Goal: Find specific page/section

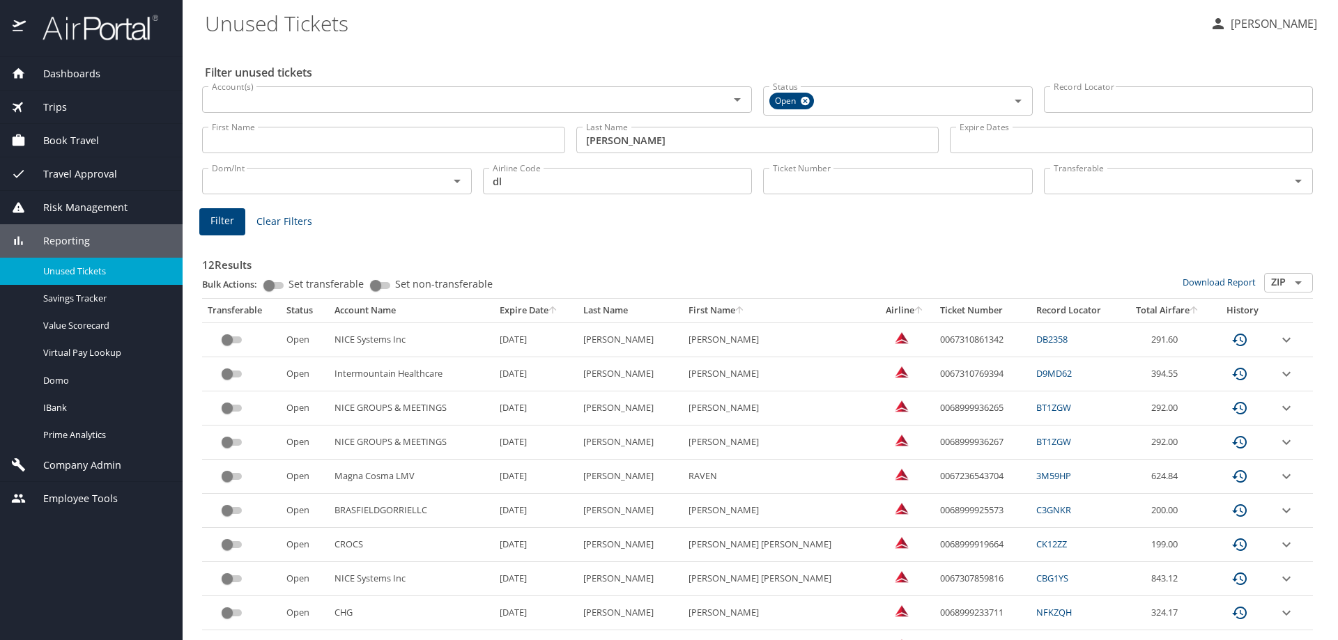
click at [86, 470] on span "Company Admin" at bounding box center [73, 465] width 95 height 15
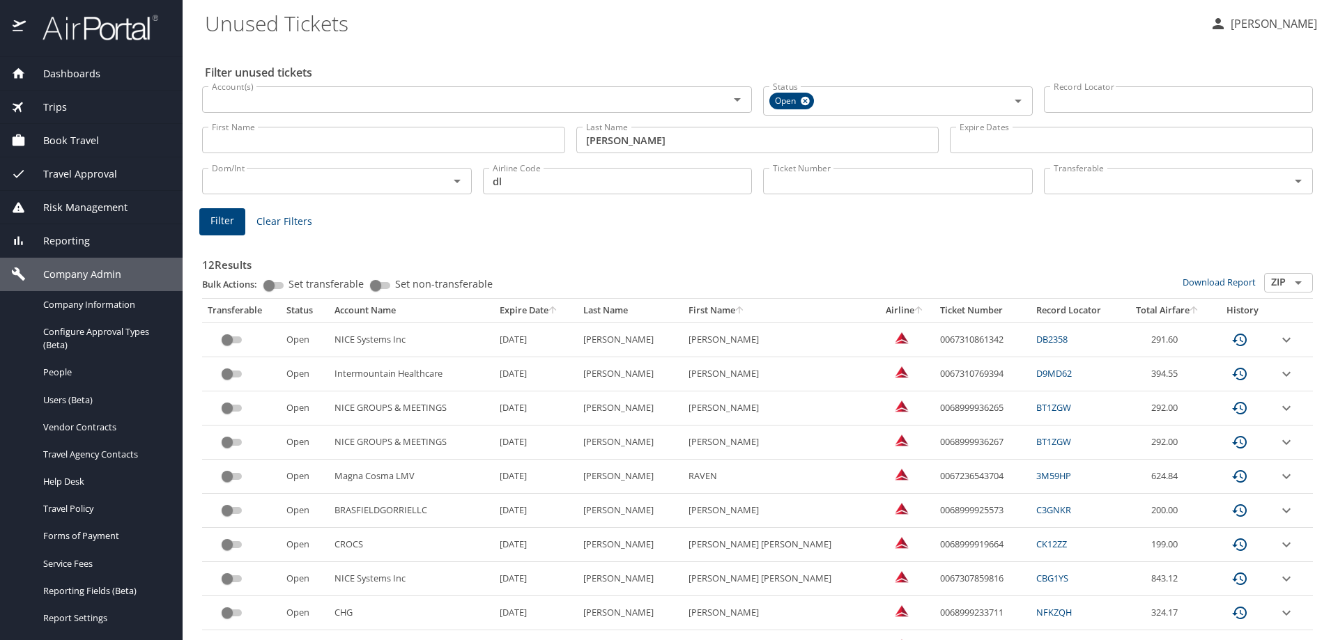
click at [86, 265] on div "Company Admin" at bounding box center [91, 274] width 183 height 33
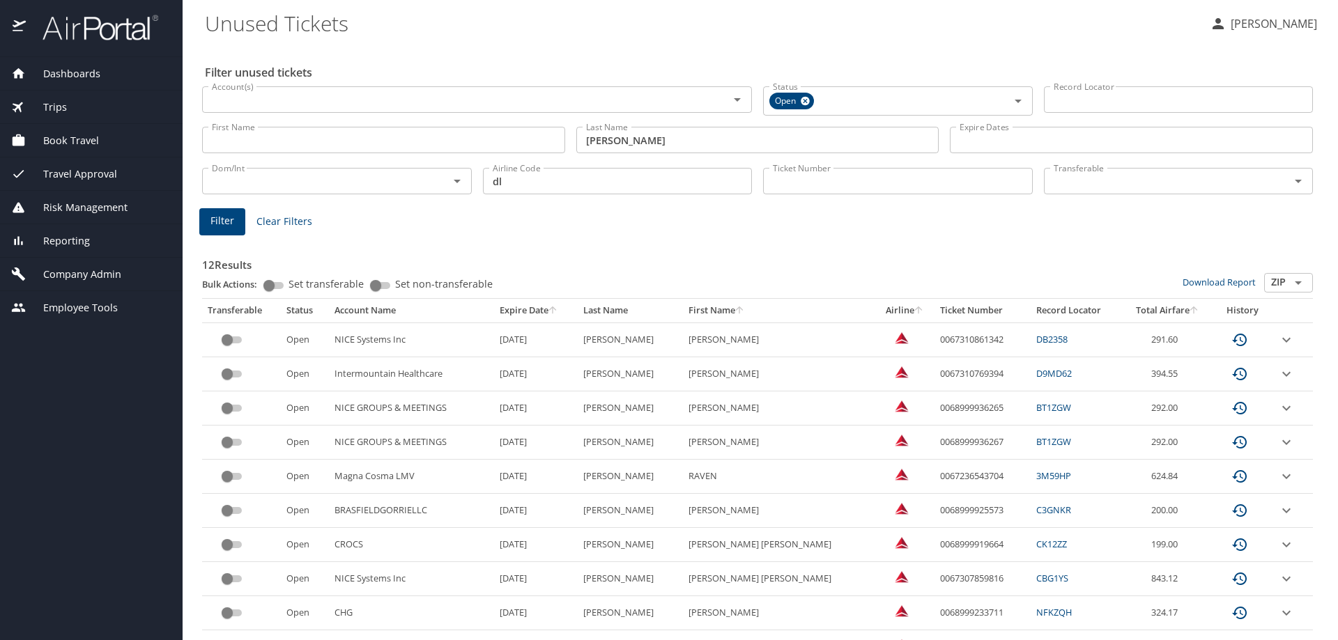
click at [73, 307] on span "Employee Tools" at bounding box center [72, 307] width 92 height 15
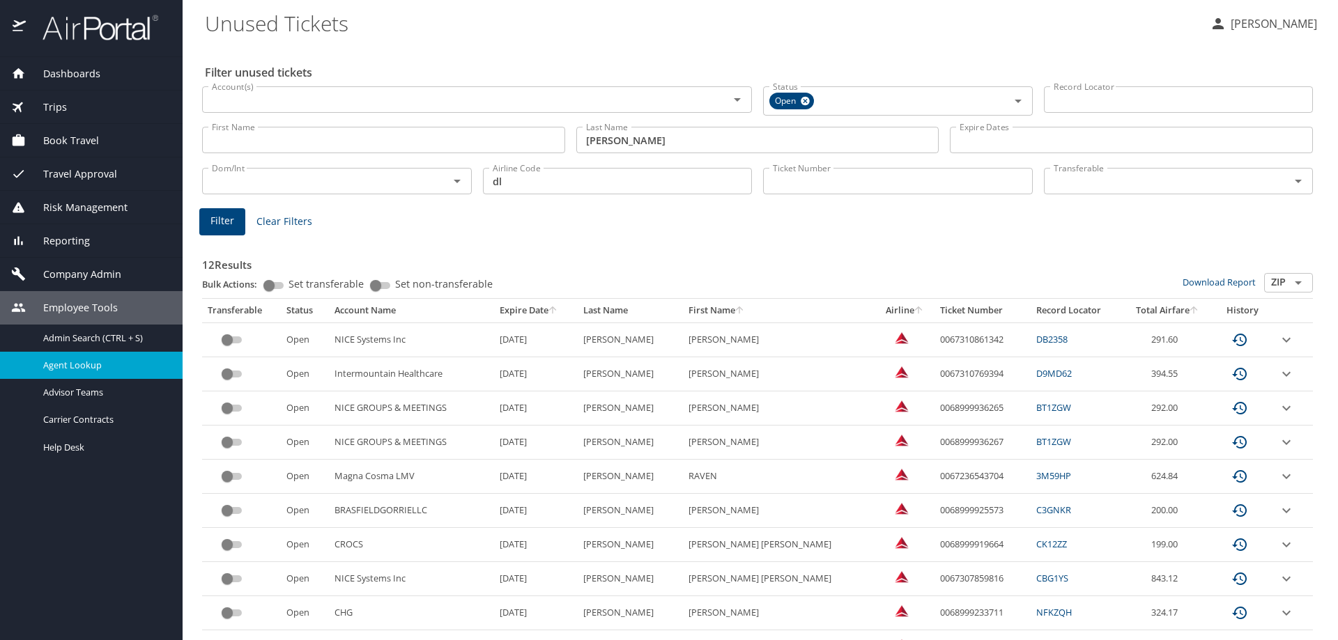
click at [77, 364] on span "Agent Lookup" at bounding box center [104, 365] width 123 height 13
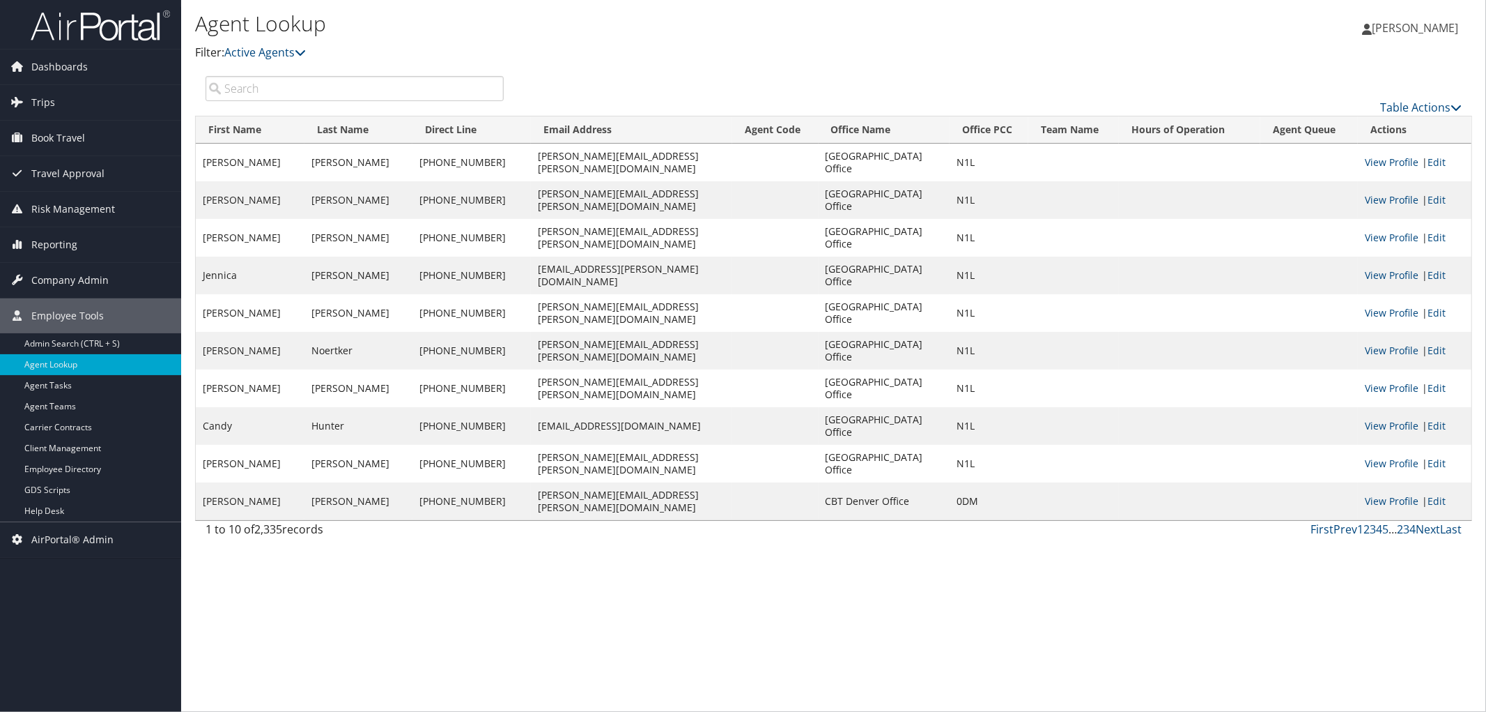
click at [388, 94] on input "search" at bounding box center [355, 88] width 298 height 25
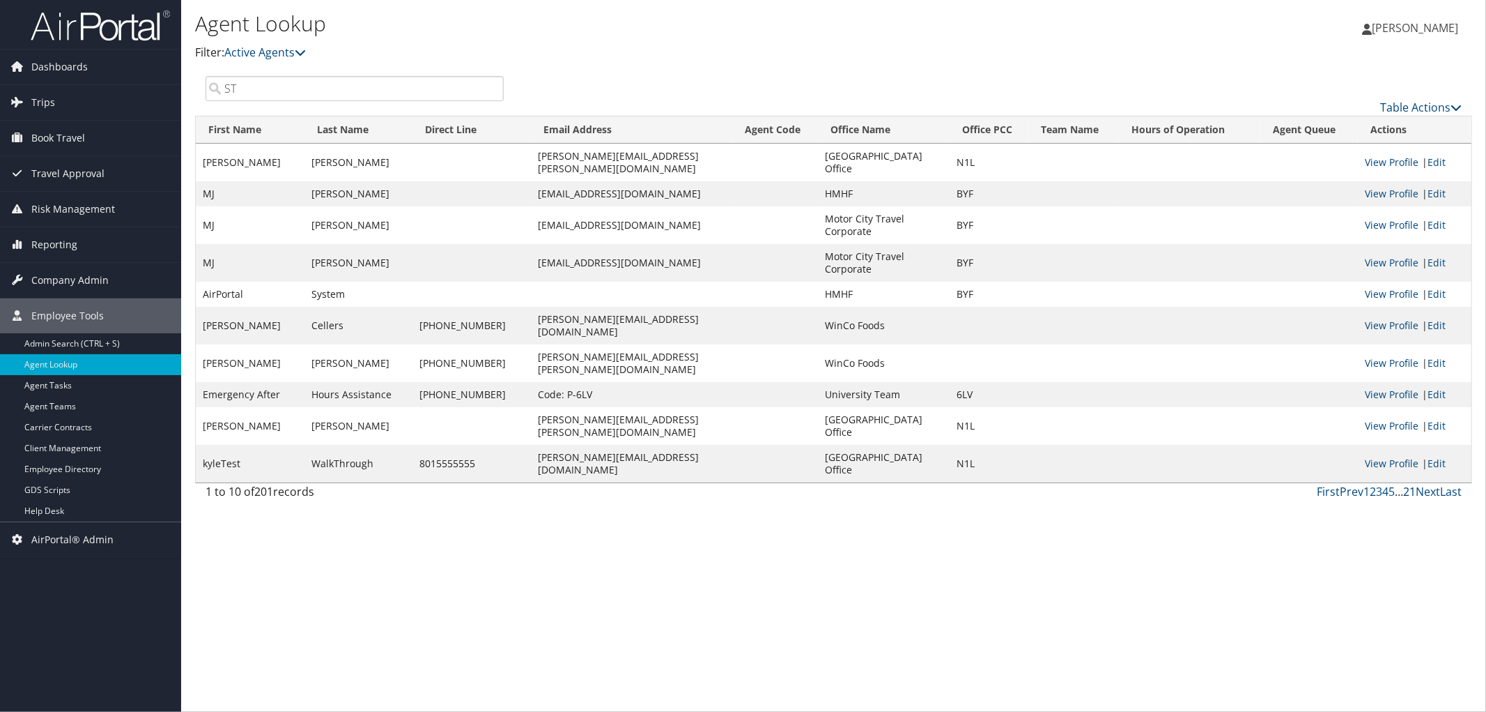
type input "ST"
click at [1410, 484] on link "21" at bounding box center [1410, 491] width 13 height 15
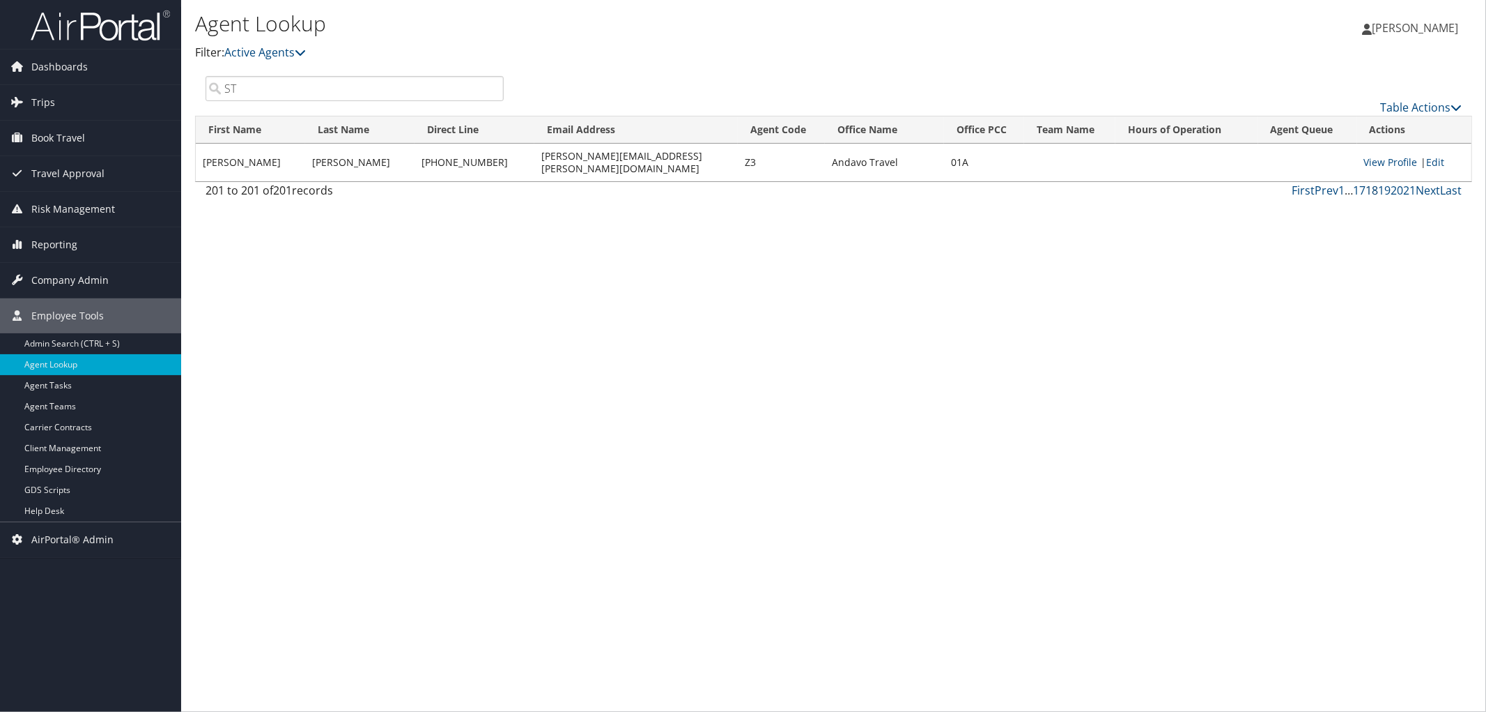
click at [1373, 190] on link "18" at bounding box center [1372, 190] width 13 height 15
